Goal: Task Accomplishment & Management: Manage account settings

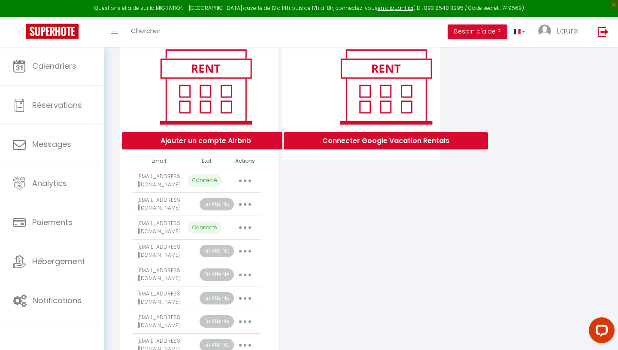
scroll to position [105, 0]
click at [212, 143] on button "Ajouter un compte Airbnb" at bounding box center [206, 140] width 168 height 17
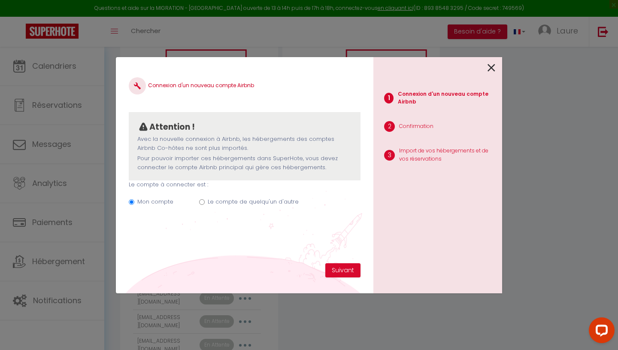
click at [201, 202] on input "Le compte de quelqu'un d'autre" at bounding box center [202, 202] width 6 height 6
radio input "true"
radio input "false"
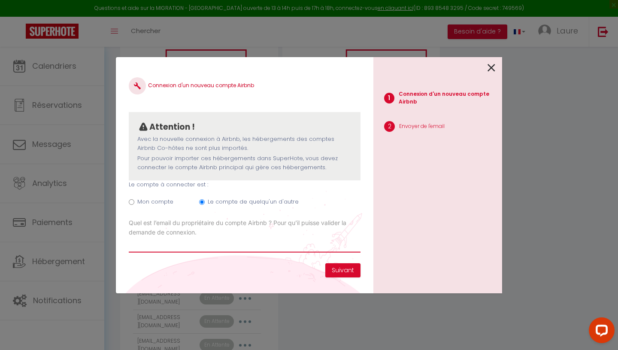
paste input "Chargementgsm@gmail.com"
click at [133, 243] on input "Chargementgsm@gmail.com" at bounding box center [245, 244] width 232 height 15
type input "chargementgsm@gmail.com"
click at [340, 272] on button "Suivant" at bounding box center [342, 270] width 35 height 15
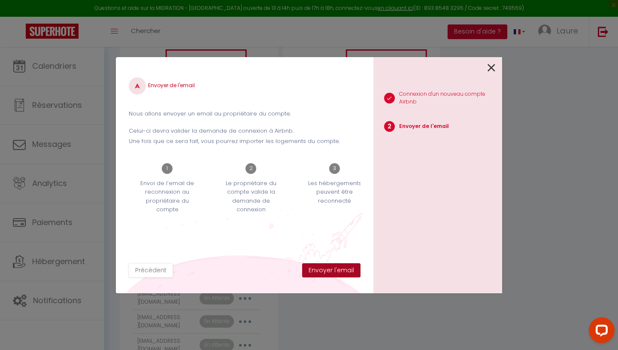
click at [340, 272] on button "Envoyer l'email" at bounding box center [331, 270] width 58 height 15
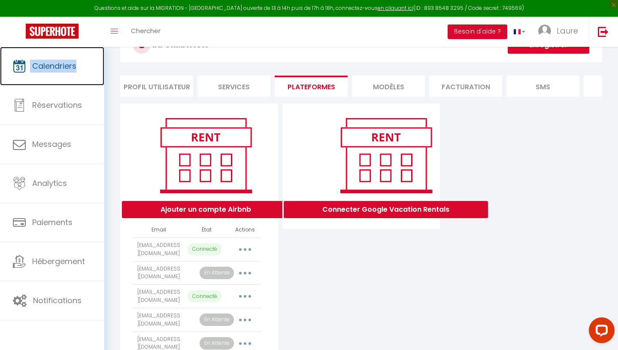
scroll to position [30, 0]
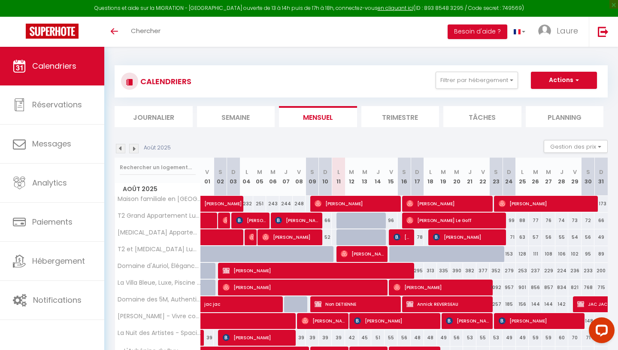
scroll to position [70, 0]
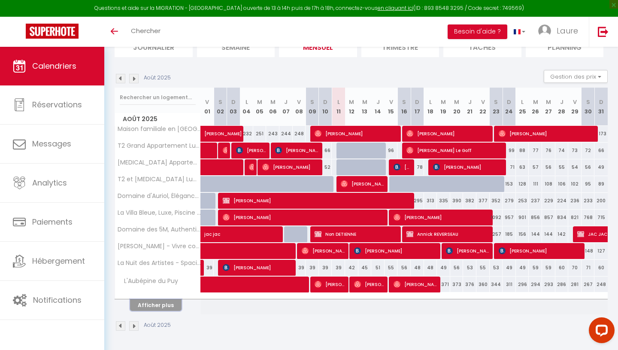
click at [170, 305] on button "Afficher plus" at bounding box center [155, 305] width 51 height 12
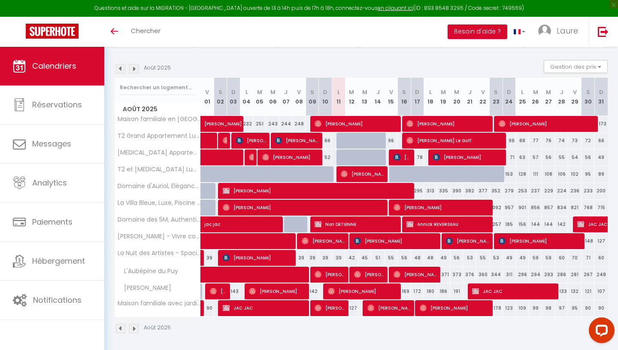
scroll to position [82, 0]
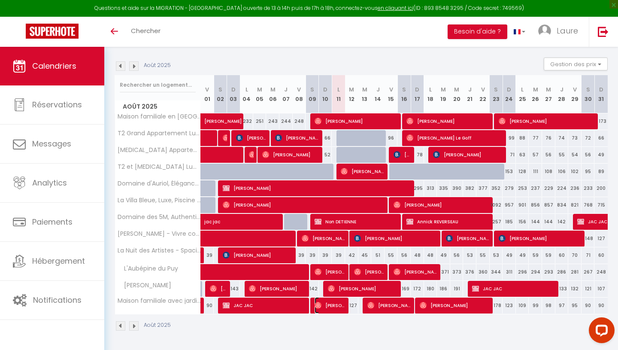
click at [328, 307] on span "[PERSON_NAME]" at bounding box center [329, 305] width 31 height 16
select select "OK"
select select "0"
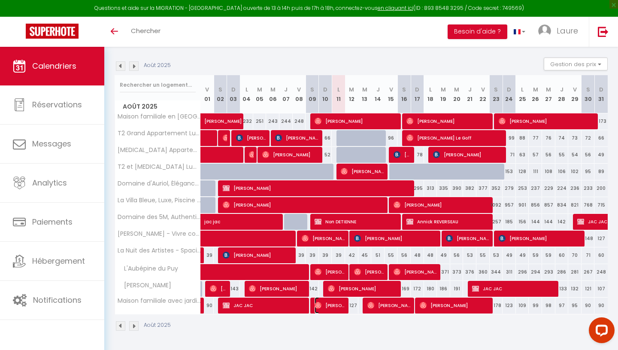
select select "1"
select select
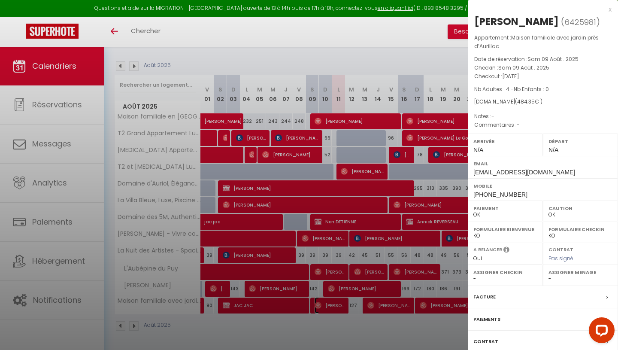
select select "23523"
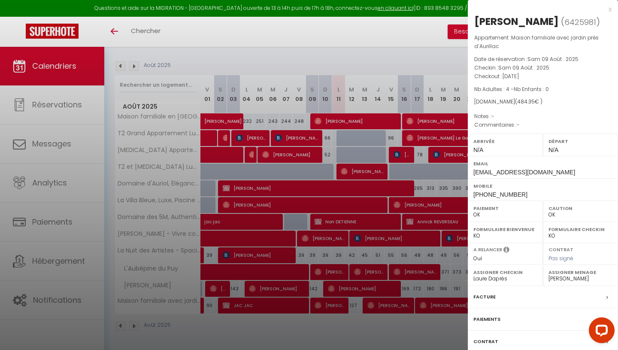
click at [315, 335] on div at bounding box center [309, 175] width 618 height 350
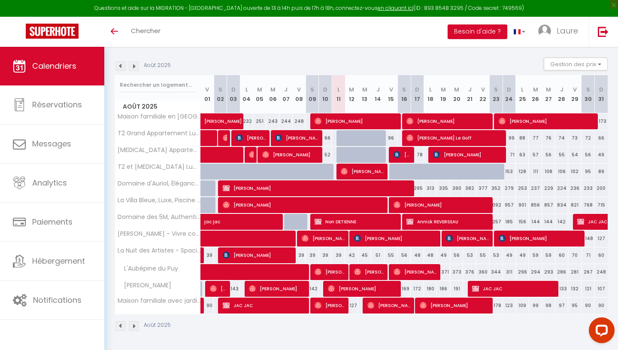
click at [315, 335] on div "Août 2025" at bounding box center [361, 326] width 493 height 25
click at [338, 272] on span "Sandy Brunet" at bounding box center [329, 271] width 31 height 16
select select "49309"
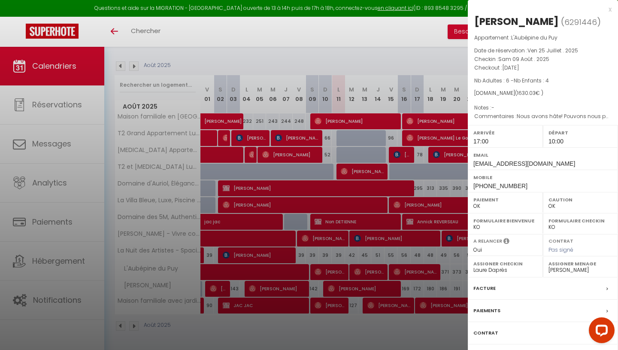
click at [337, 59] on div at bounding box center [309, 175] width 618 height 350
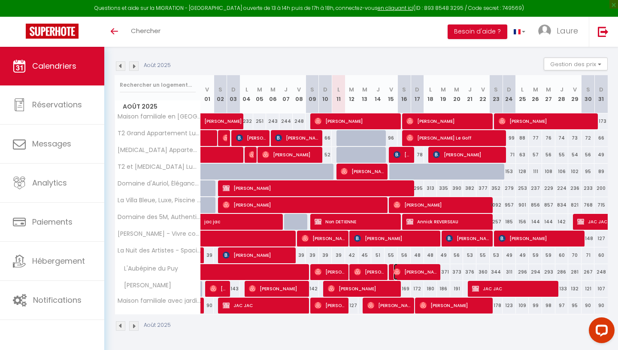
click at [413, 274] on span "Yann Duval" at bounding box center [415, 271] width 44 height 16
select select
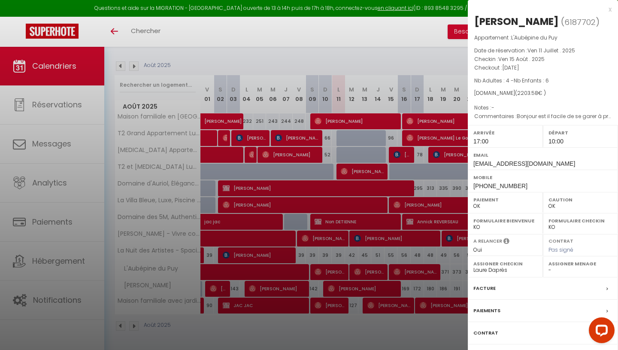
click at [339, 273] on div at bounding box center [309, 175] width 618 height 350
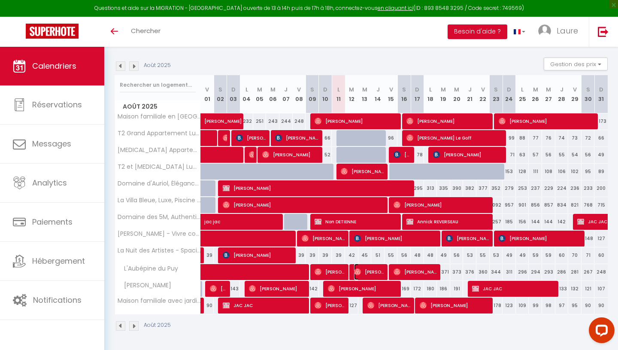
click at [355, 274] on img at bounding box center [357, 271] width 7 height 7
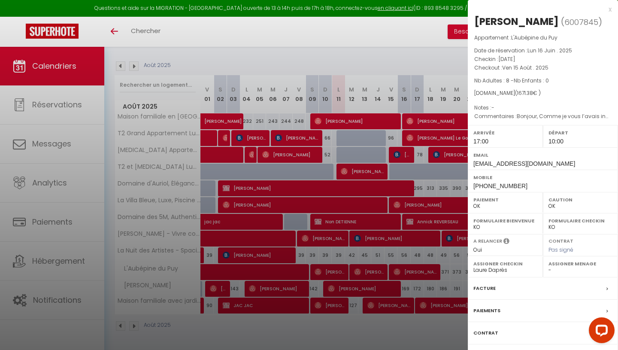
click at [409, 275] on div at bounding box center [309, 175] width 618 height 350
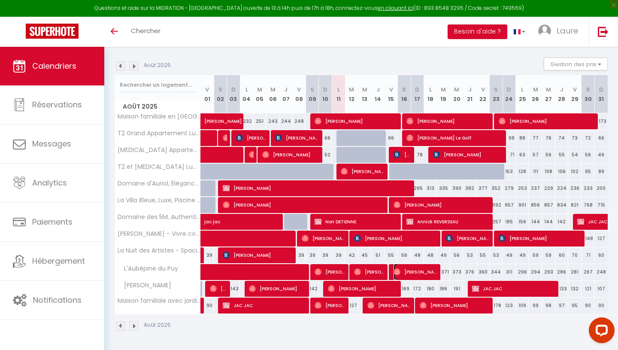
click at [409, 275] on span "Yann Duval" at bounding box center [415, 271] width 44 height 16
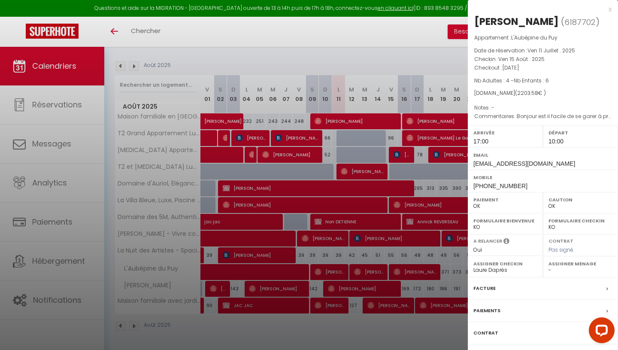
click at [359, 62] on div at bounding box center [309, 175] width 618 height 350
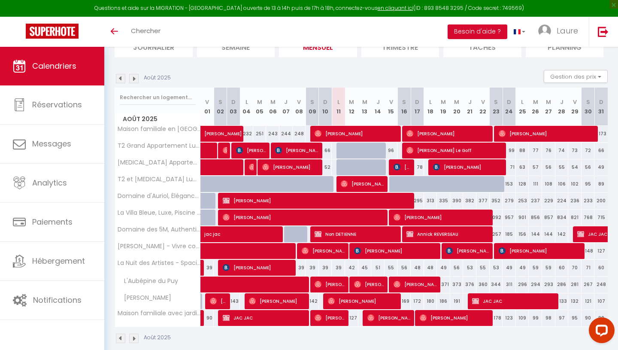
scroll to position [69, 0]
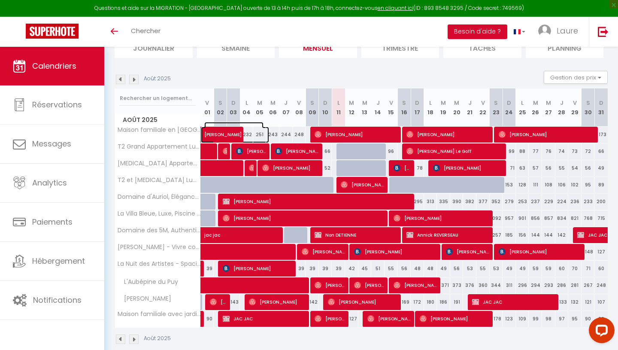
click at [228, 136] on span "Pierre Lego" at bounding box center [233, 130] width 59 height 16
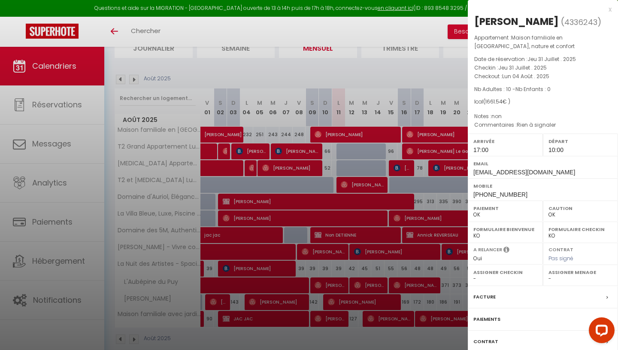
click at [250, 69] on div at bounding box center [309, 175] width 618 height 350
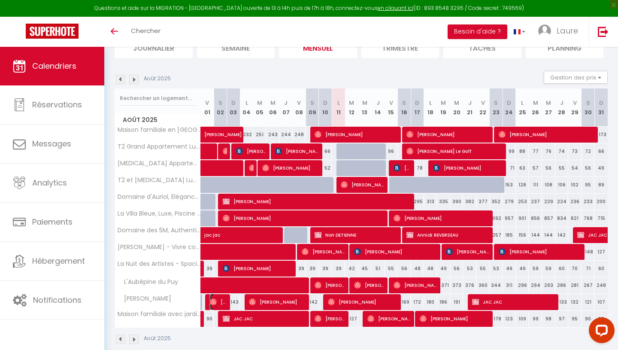
click at [217, 305] on span "Michelle Zhu" at bounding box center [219, 301] width 18 height 16
select select "23523"
select select "49309"
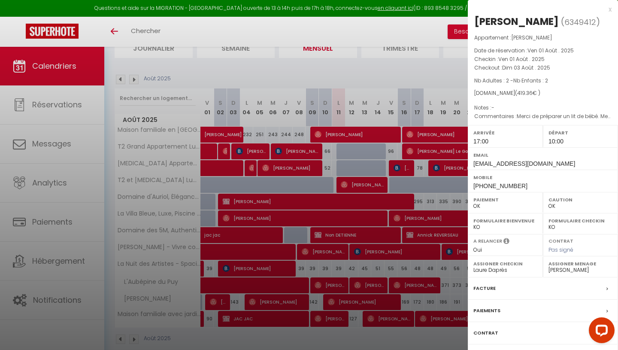
click at [222, 338] on div at bounding box center [309, 175] width 618 height 350
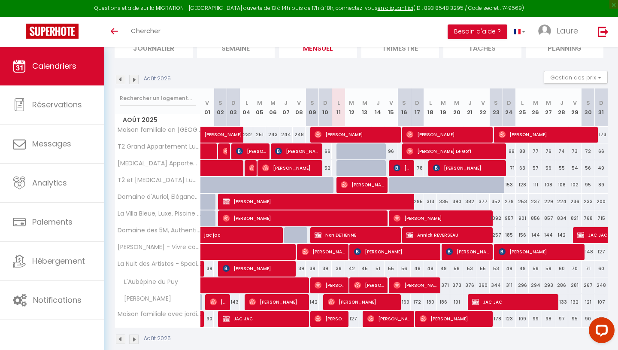
click at [134, 78] on img at bounding box center [133, 79] width 9 height 9
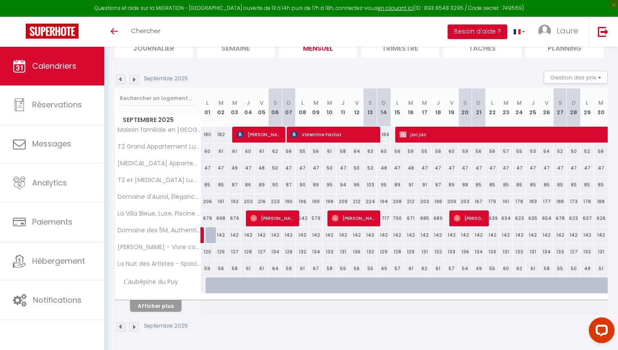
click at [119, 79] on img at bounding box center [120, 79] width 9 height 9
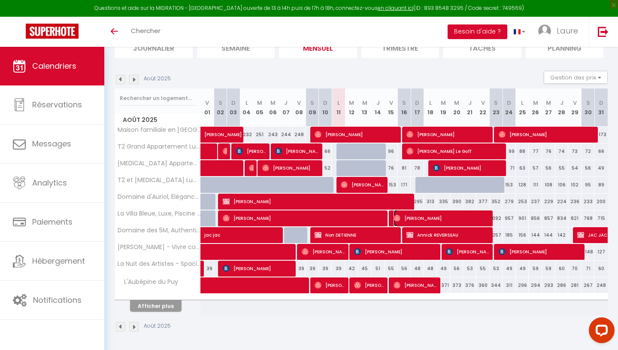
click at [427, 213] on span "Ronan Barranger" at bounding box center [441, 218] width 97 height 16
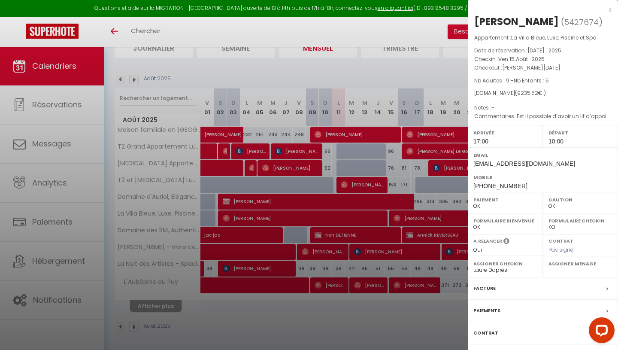
click at [436, 81] on div at bounding box center [309, 175] width 618 height 350
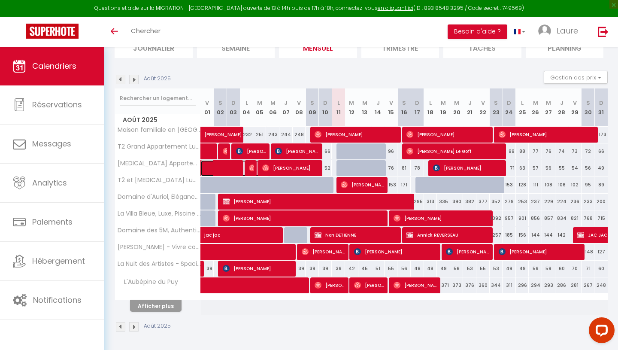
click at [230, 169] on span at bounding box center [239, 168] width 59 height 16
select select "29740"
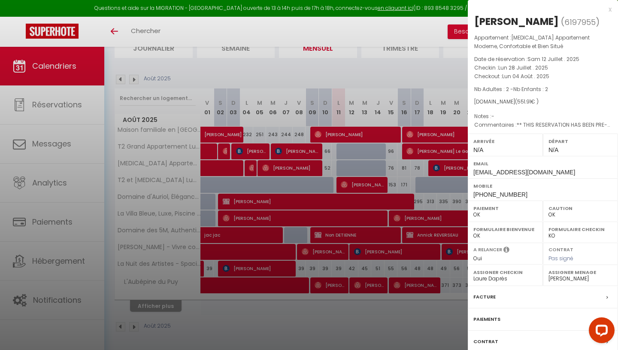
click at [207, 149] on div at bounding box center [309, 175] width 618 height 350
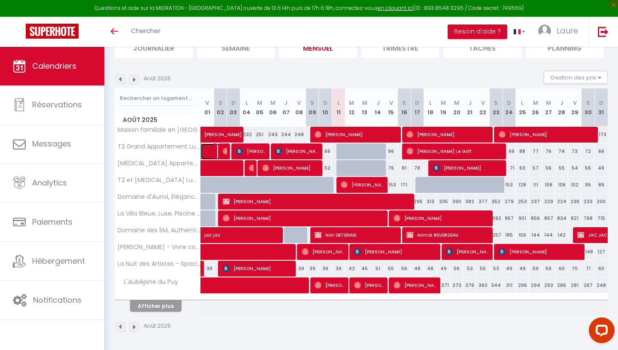
click at [207, 149] on link at bounding box center [207, 151] width 13 height 16
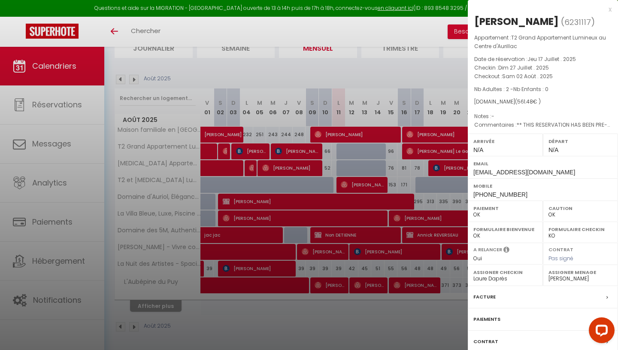
click at [281, 329] on div at bounding box center [309, 175] width 618 height 350
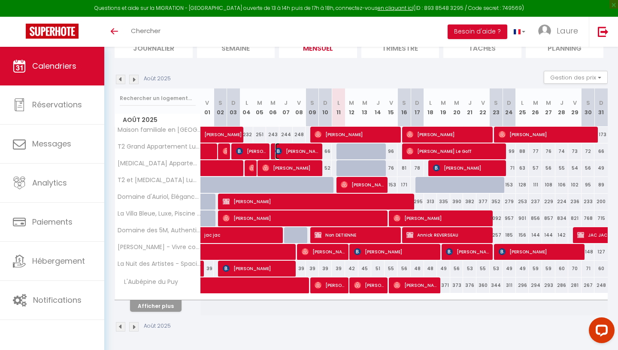
click at [292, 152] on span "Jean-Philippe LE DANTEC" at bounding box center [297, 151] width 44 height 16
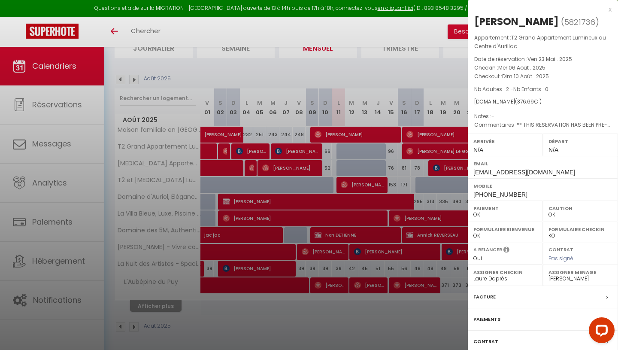
click at [254, 152] on div at bounding box center [309, 175] width 618 height 350
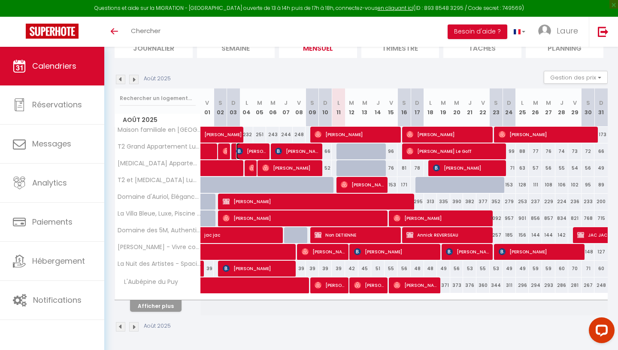
click at [254, 152] on span "laurence bonnin" at bounding box center [251, 151] width 31 height 16
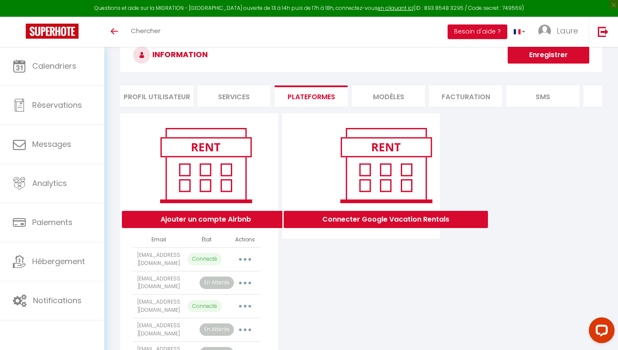
scroll to position [26, 0]
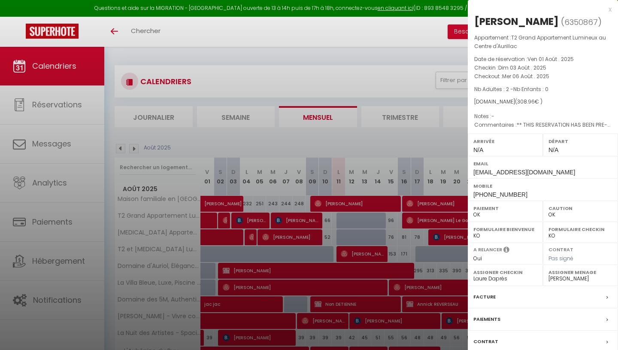
select select "0"
select select "23523"
select select "29740"
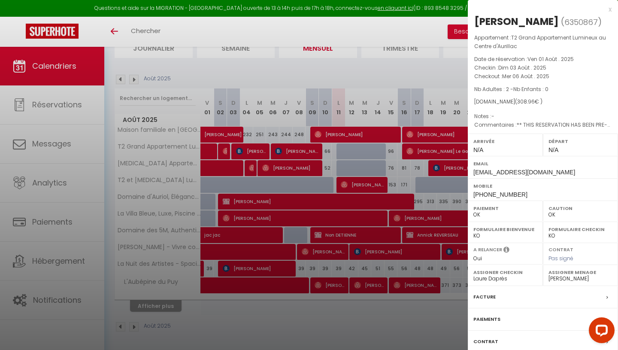
click at [298, 313] on div at bounding box center [309, 175] width 618 height 350
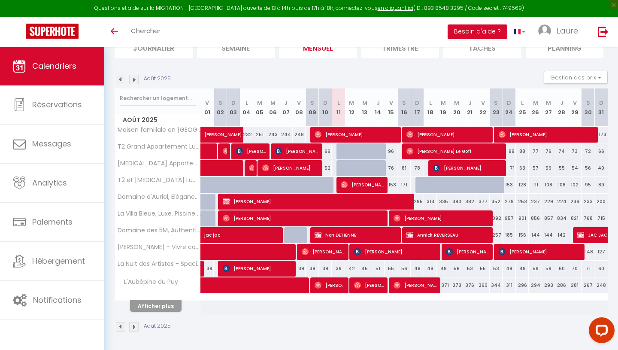
scroll to position [0, 0]
click at [170, 304] on button "Afficher plus" at bounding box center [155, 306] width 51 height 12
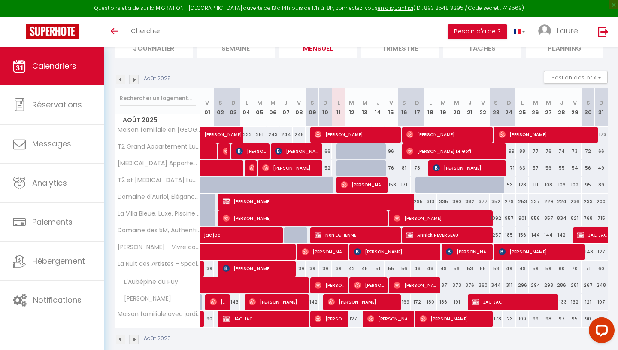
scroll to position [82, 0]
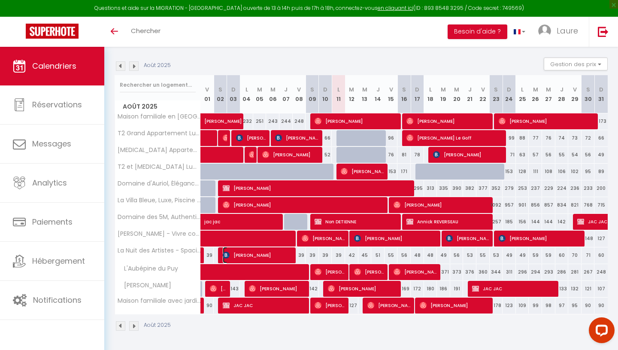
click at [259, 255] on span "Celine Bernard" at bounding box center [258, 255] width 71 height 16
select select
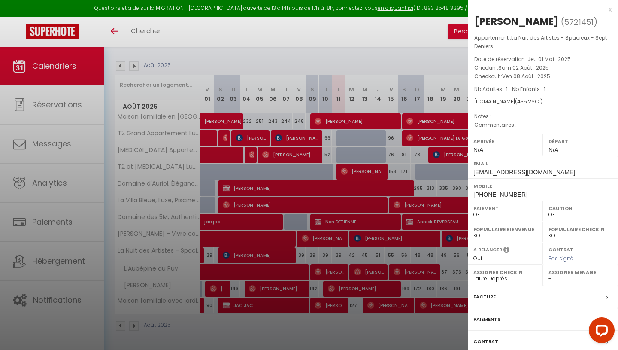
click at [482, 297] on label "Facture" at bounding box center [484, 296] width 22 height 9
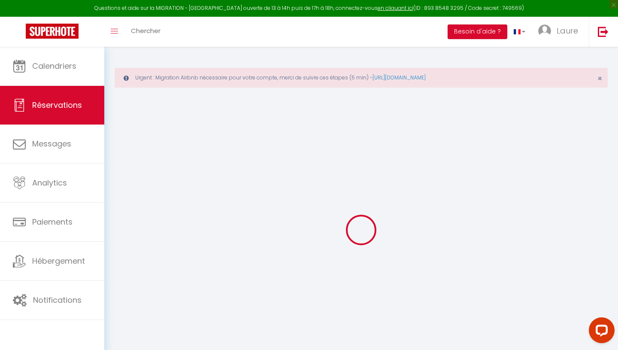
type input "Celine"
type input "Bernard"
type input "cberna.742744@guest.booking.com"
type input "+33617343379"
type input "08110"
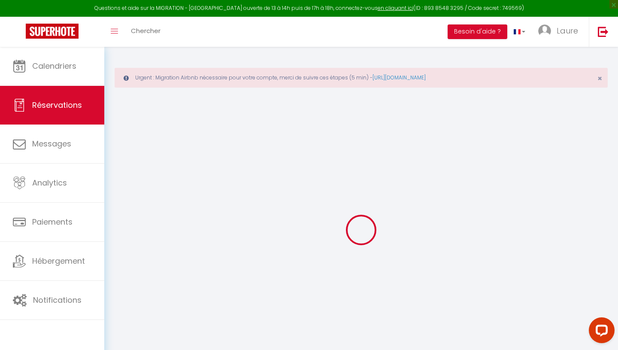
type input "1 Ferme Du Moulin"
type input "Mogues"
select select "FR"
type input "7.33"
type input "69.51"
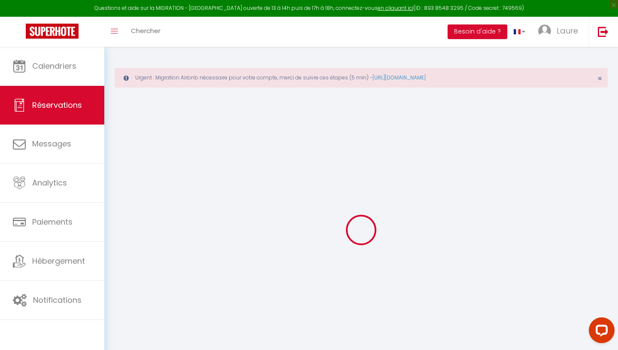
type input "6.09"
select select "67827"
select select "1"
select select
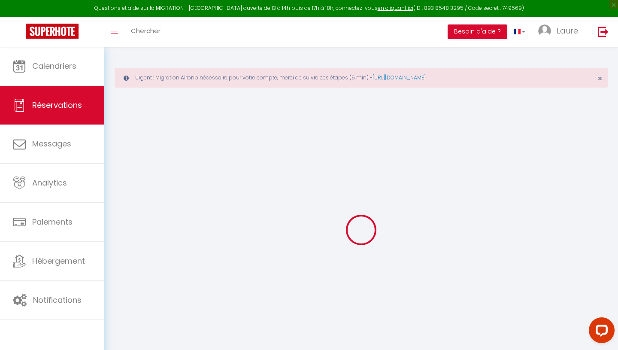
type input "1"
select select "12"
select select "15"
select select "2"
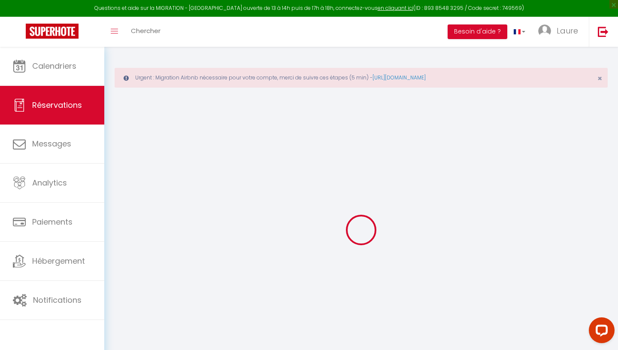
type input "35"
type input "10"
type input "0"
select select
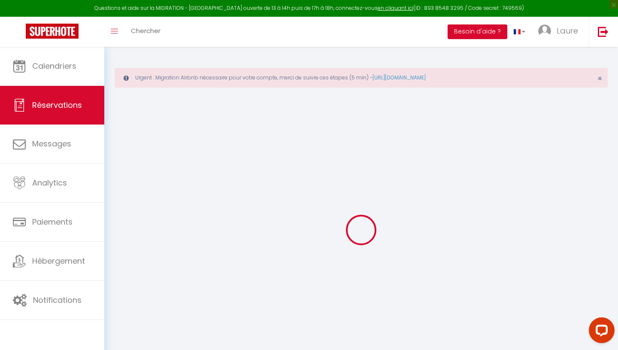
select select
checkbox input "false"
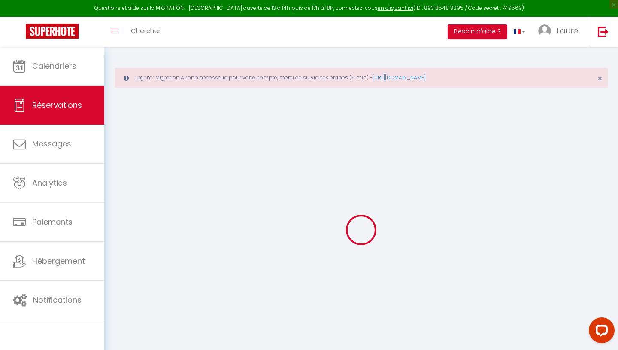
type input "35"
type input "26.39"
select select
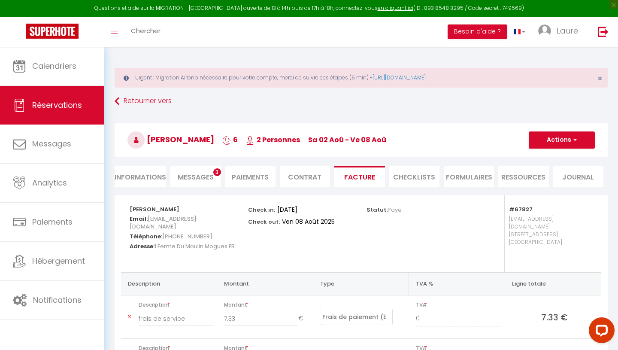
select select
click at [141, 175] on li "Informations" at bounding box center [140, 176] width 51 height 21
select select
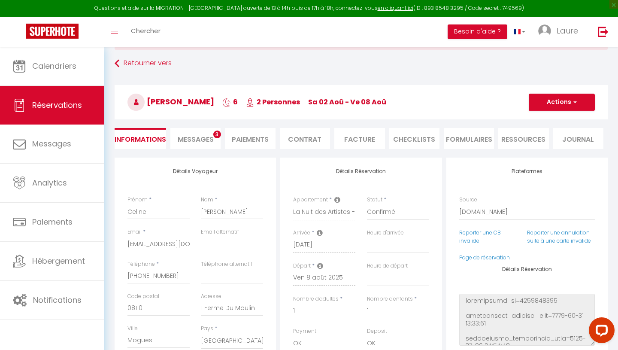
select select
checkbox input "false"
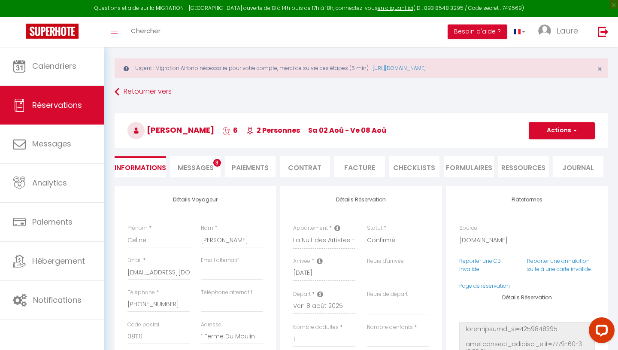
scroll to position [1, 0]
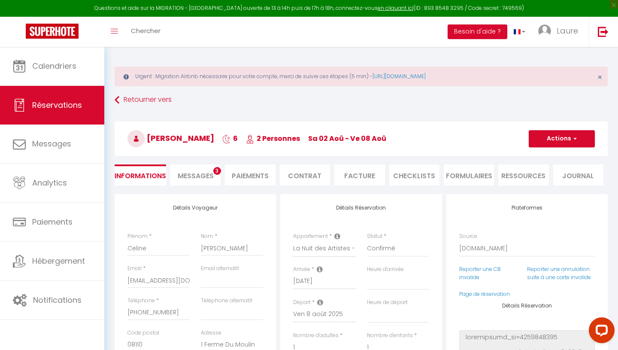
click at [419, 178] on li "CHECKLISTS" at bounding box center [414, 174] width 50 height 21
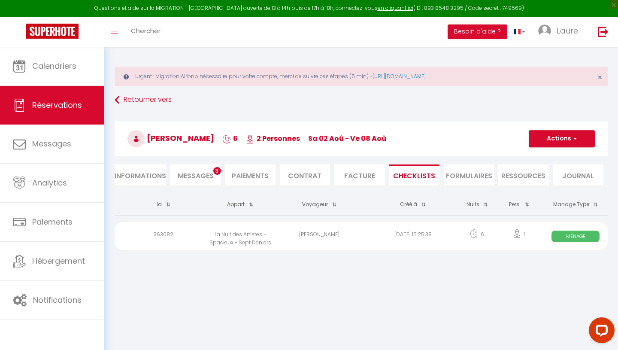
click at [567, 233] on span "Ménage" at bounding box center [575, 236] width 48 height 12
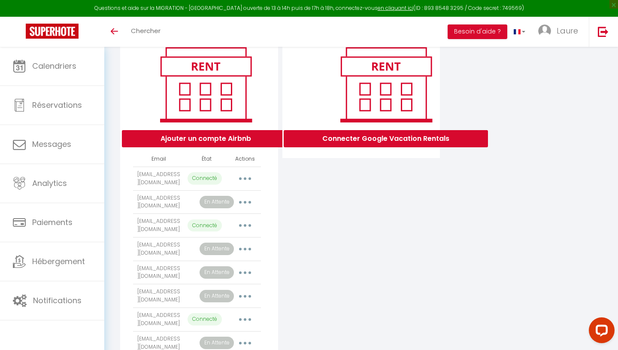
scroll to position [103, 0]
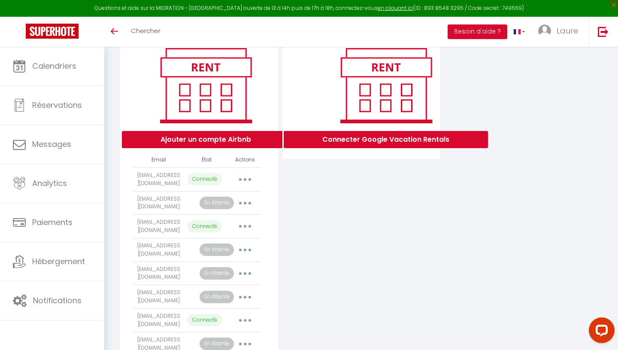
scroll to position [107, 0]
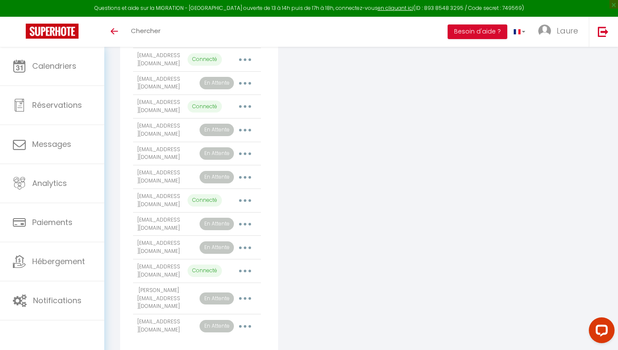
scroll to position [223, 0]
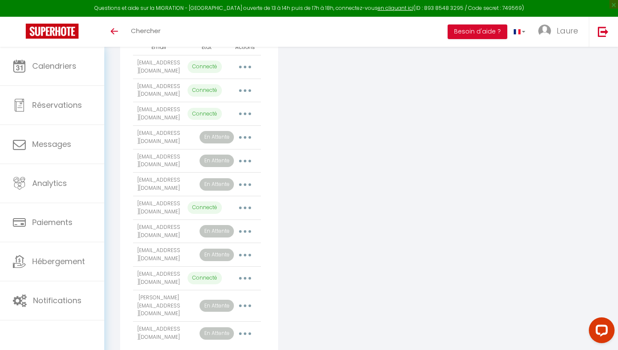
scroll to position [220, 0]
